Goal: Transaction & Acquisition: Download file/media

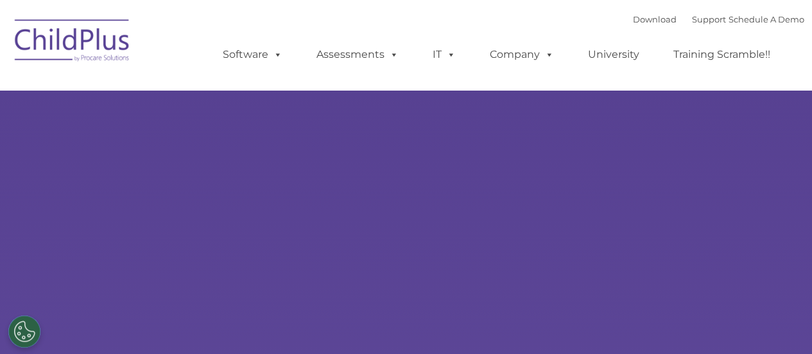
type input ""
select select "MEDIUM"
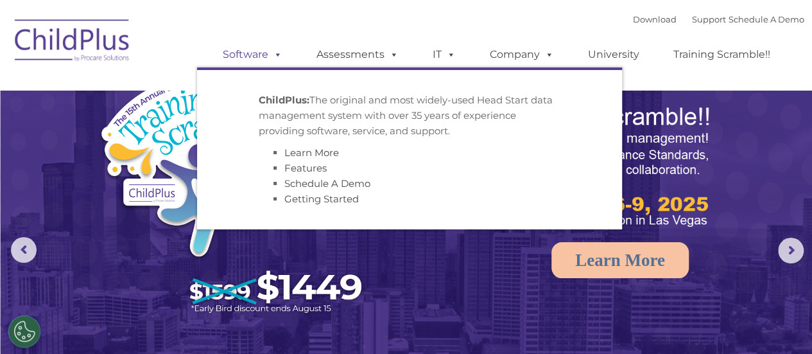
click at [259, 61] on link "Software" at bounding box center [252, 55] width 85 height 26
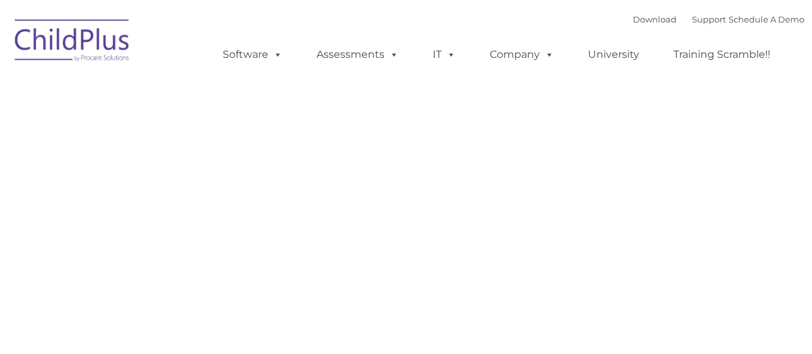
type input ""
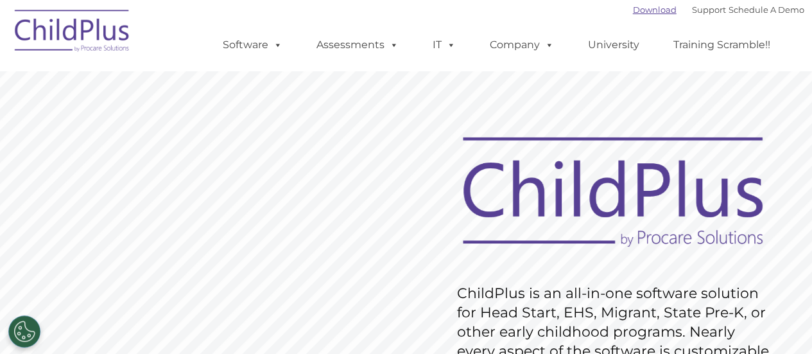
click at [638, 12] on link "Download" at bounding box center [655, 9] width 44 height 10
